Goal: Task Accomplishment & Management: Manage account settings

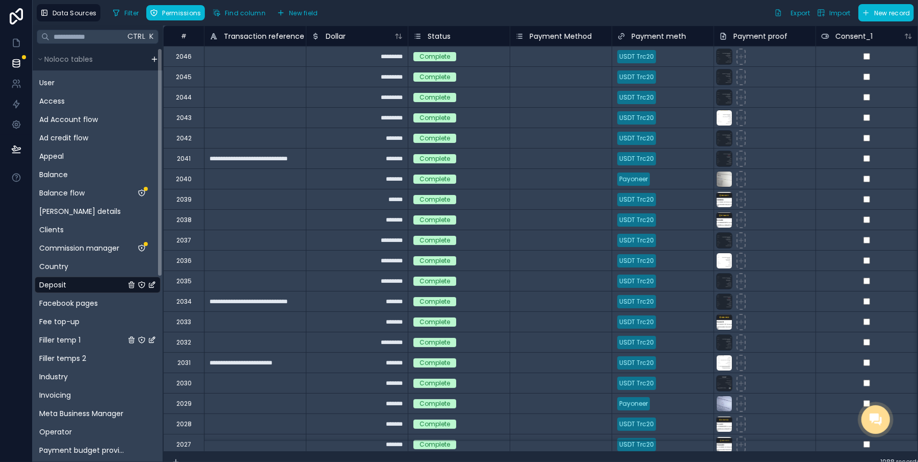
drag, startPoint x: 80, startPoint y: 337, endPoint x: 79, endPoint y: 294, distance: 42.3
click at [80, 337] on span "Filler temp 1" at bounding box center [59, 340] width 41 height 10
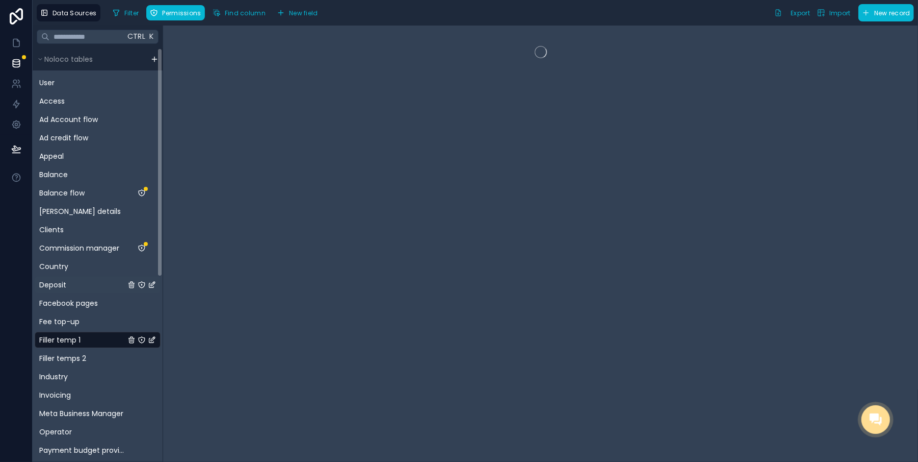
click at [70, 281] on div "Deposit" at bounding box center [98, 284] width 126 height 16
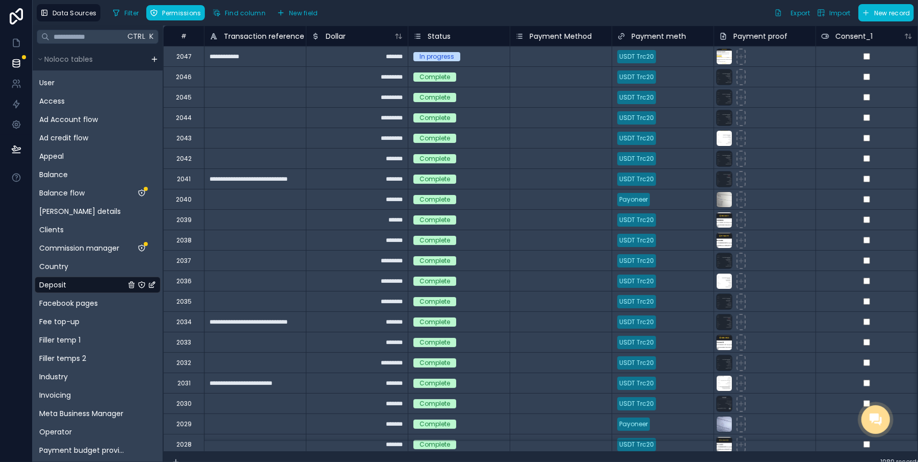
click at [430, 64] on div "In progress" at bounding box center [458, 56] width 101 height 20
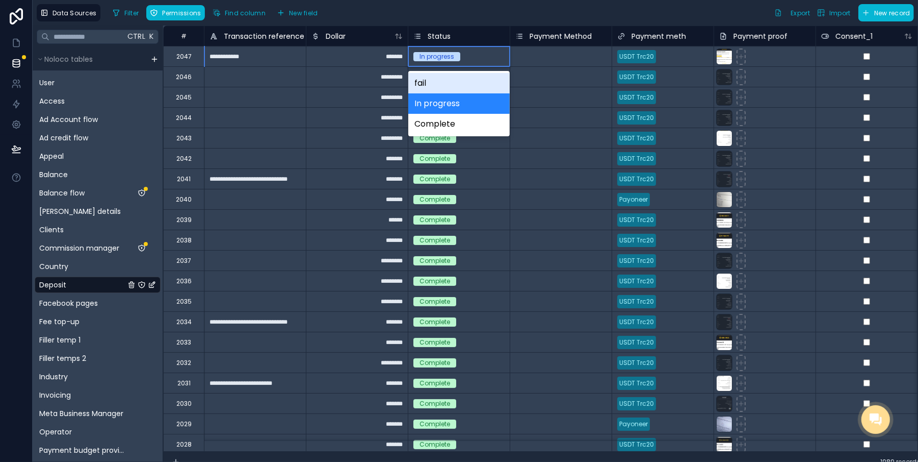
click at [427, 59] on div "In progress" at bounding box center [437, 56] width 35 height 9
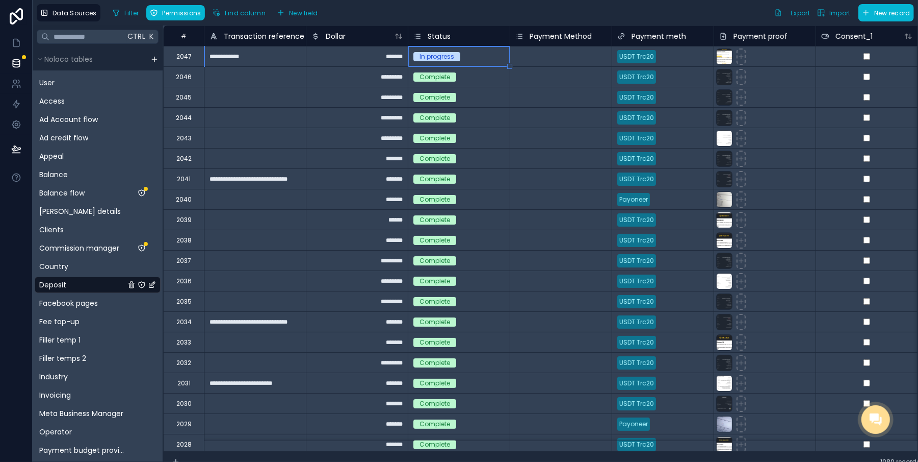
click at [439, 55] on div "In progress" at bounding box center [437, 56] width 35 height 9
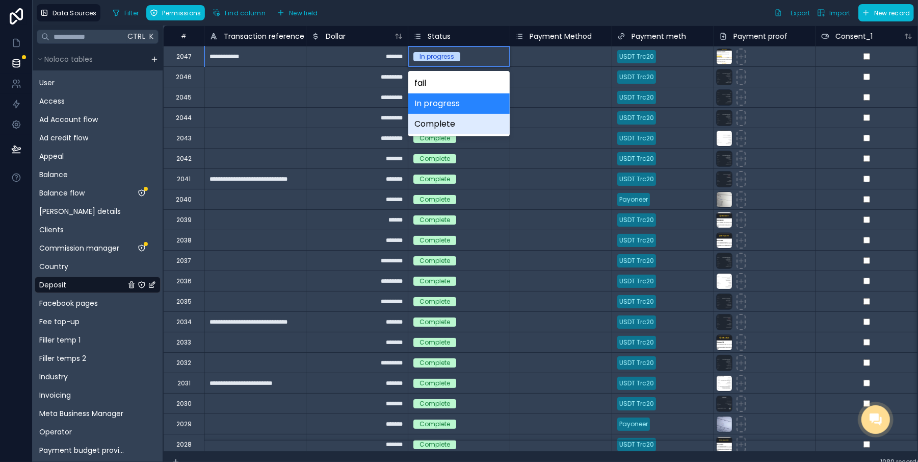
click at [433, 127] on div "Complete" at bounding box center [458, 124] width 101 height 20
